Goal: Task Accomplishment & Management: Complete application form

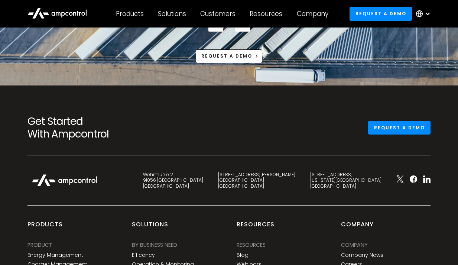
scroll to position [2762, 0]
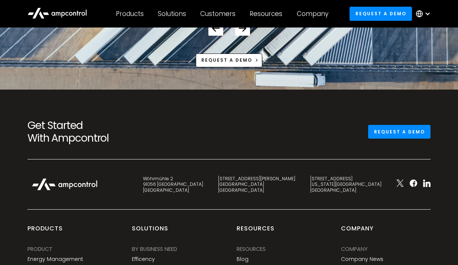
click at [424, 12] on div at bounding box center [425, 14] width 26 height 22
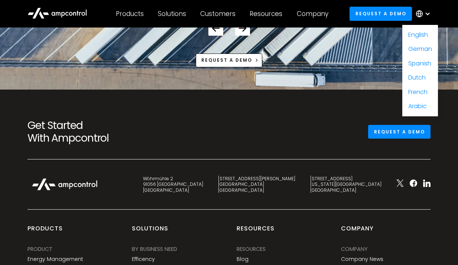
click at [424, 12] on div at bounding box center [425, 14] width 26 height 22
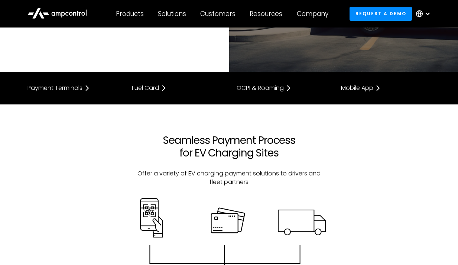
scroll to position [0, 0]
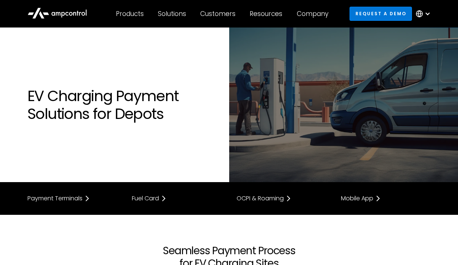
click at [369, 14] on link "Request a demo" at bounding box center [380, 14] width 62 height 14
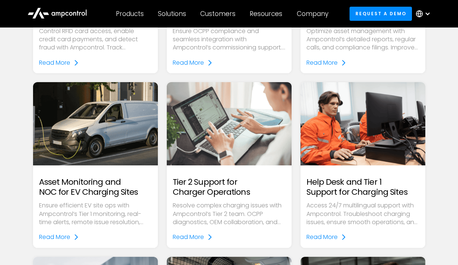
scroll to position [1051, 0]
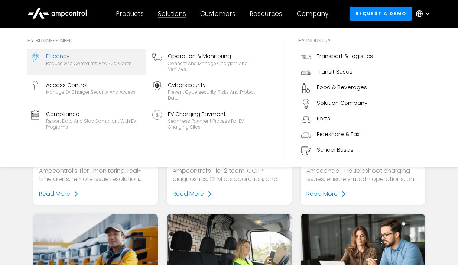
click at [95, 60] on div "Efficency" at bounding box center [88, 56] width 85 height 8
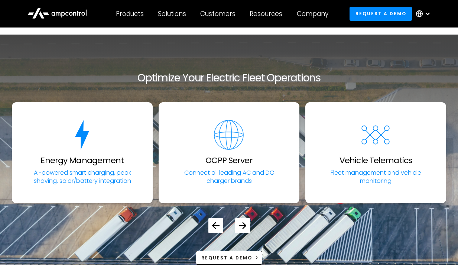
scroll to position [2867, 0]
